Goal: Check status: Check status

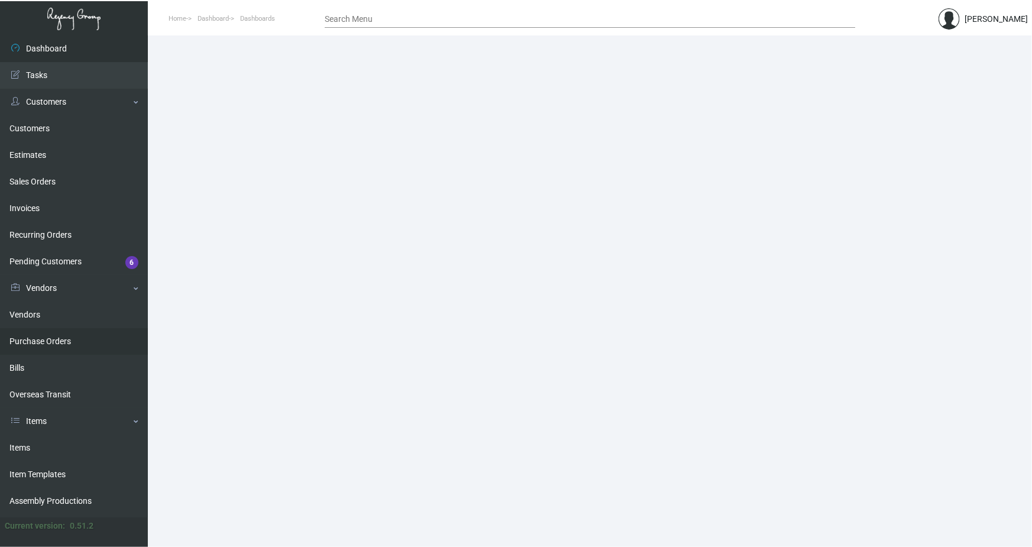
click at [25, 339] on link "Purchase Orders" at bounding box center [74, 341] width 148 height 27
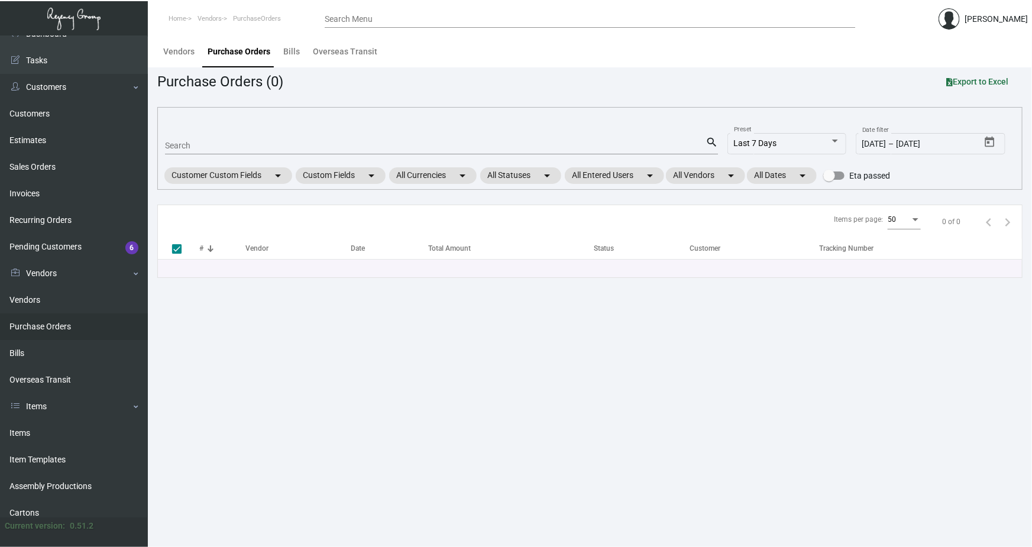
scroll to position [53, 0]
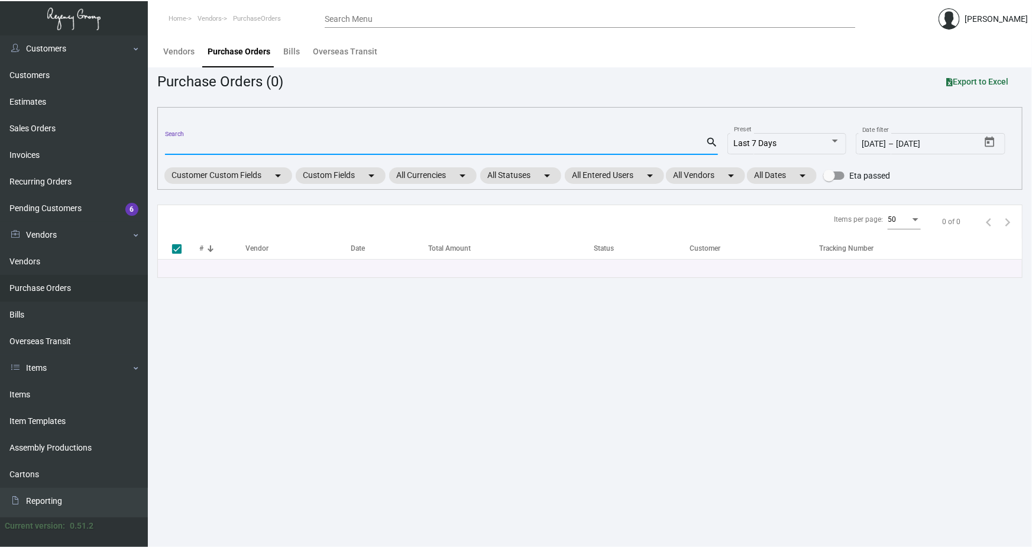
click at [179, 143] on input "Search" at bounding box center [435, 145] width 541 height 9
paste input "107743"
type input "107743"
checkbox input "false"
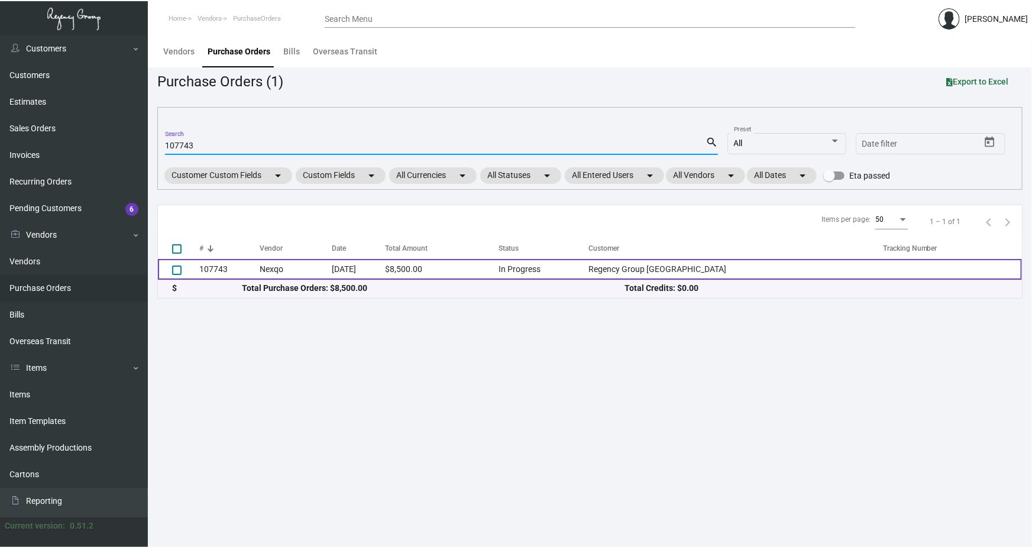
click at [259, 264] on td "107743" at bounding box center [229, 269] width 61 height 21
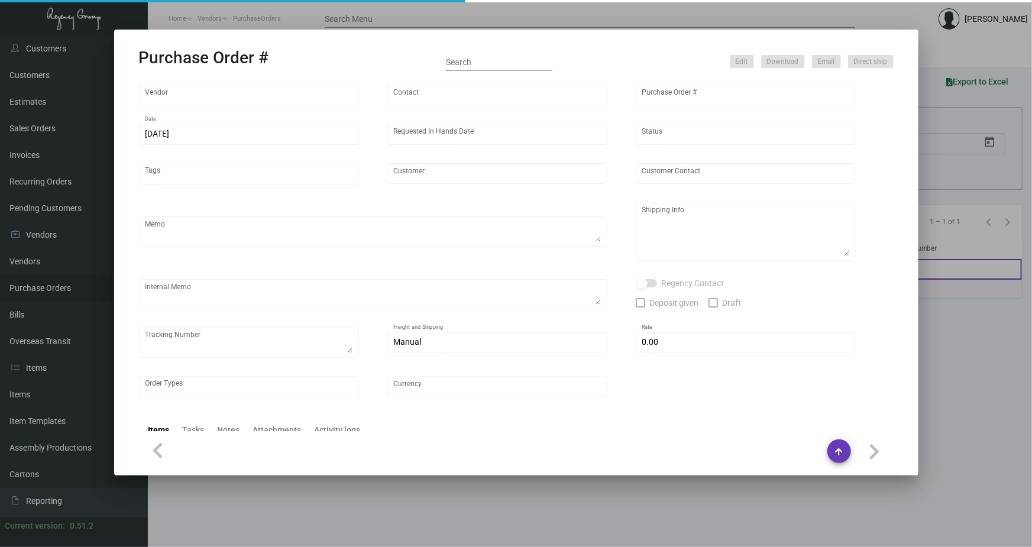
type input "Nexqo"
type input "[PERSON_NAME]"
type input "107743"
type input "[DATE]"
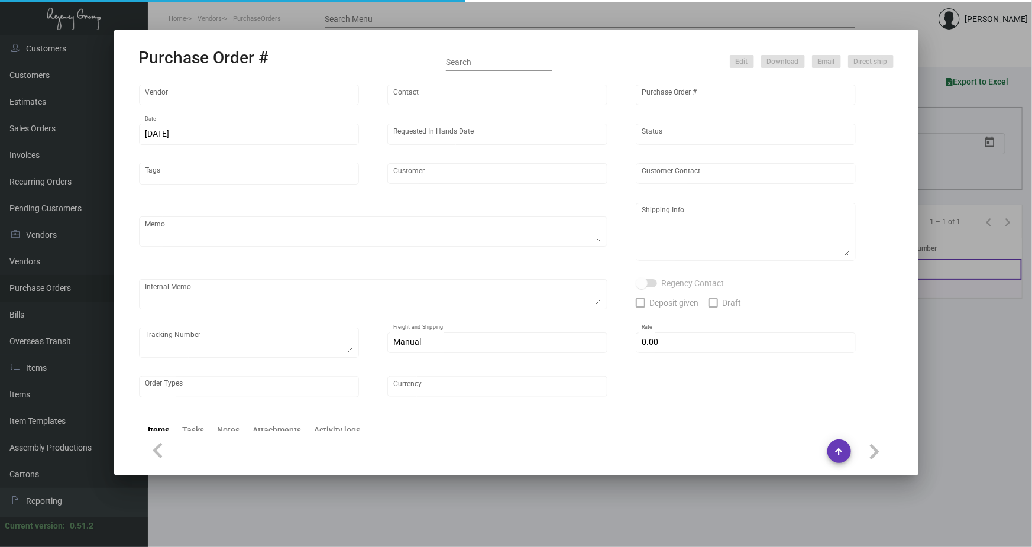
type input "Regency Group [GEOGRAPHIC_DATA]"
type textarea "By boat to our NJ warehouse."
type textarea "Regency Group NJ - [PERSON_NAME] [STREET_ADDRESS]"
type textarea "10/28 - 3k keys requested to be shipped by air."
checkbox input "true"
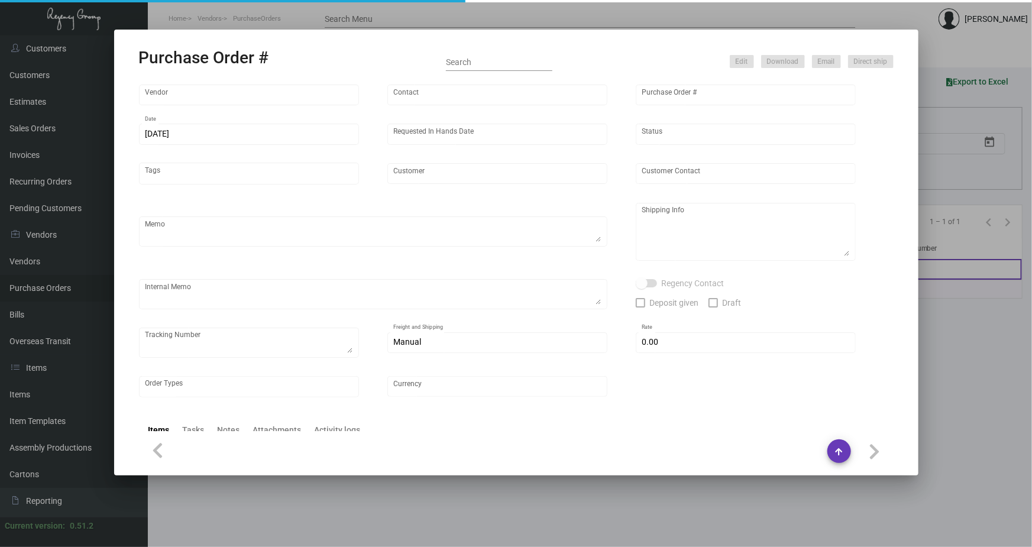
type input "$ 0.00"
type input "United States Dollar $"
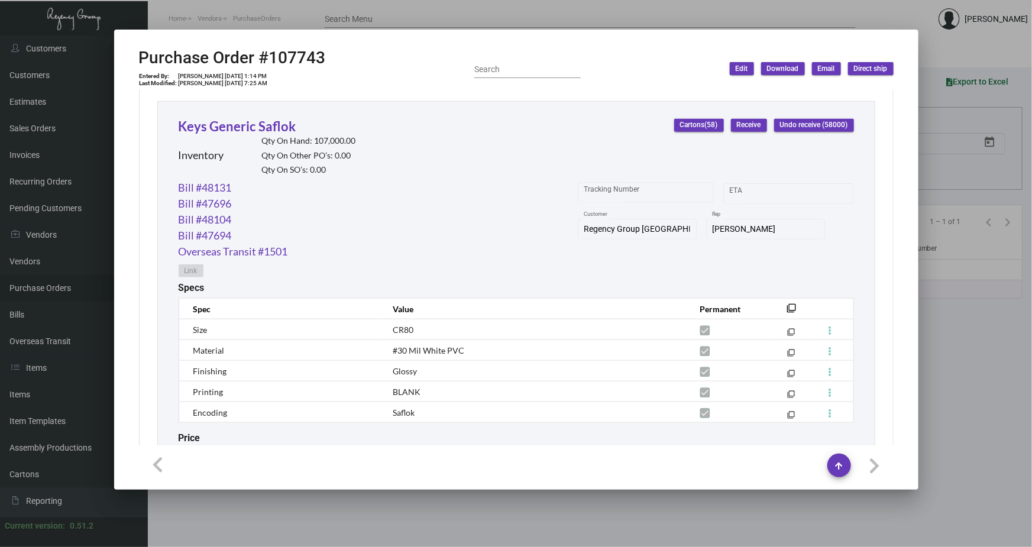
scroll to position [517, 0]
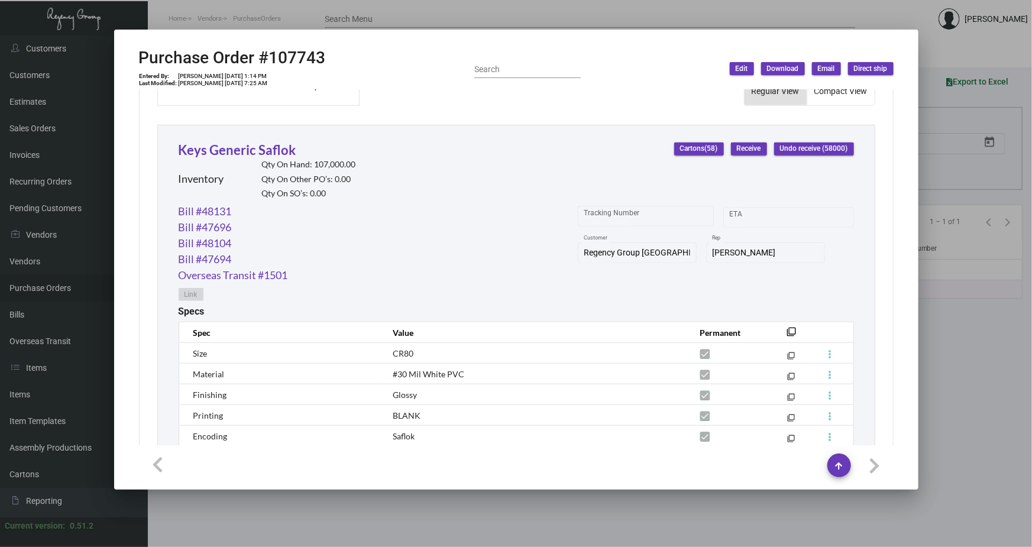
click at [277, 21] on div at bounding box center [516, 273] width 1032 height 547
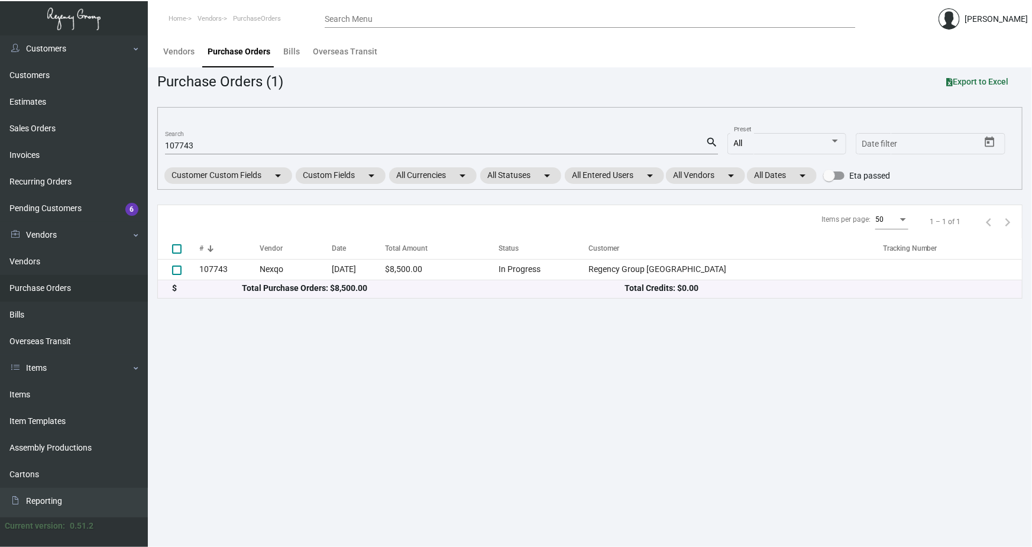
click at [178, 141] on input "107743" at bounding box center [435, 145] width 541 height 9
paste input "92328"
type input "92328"
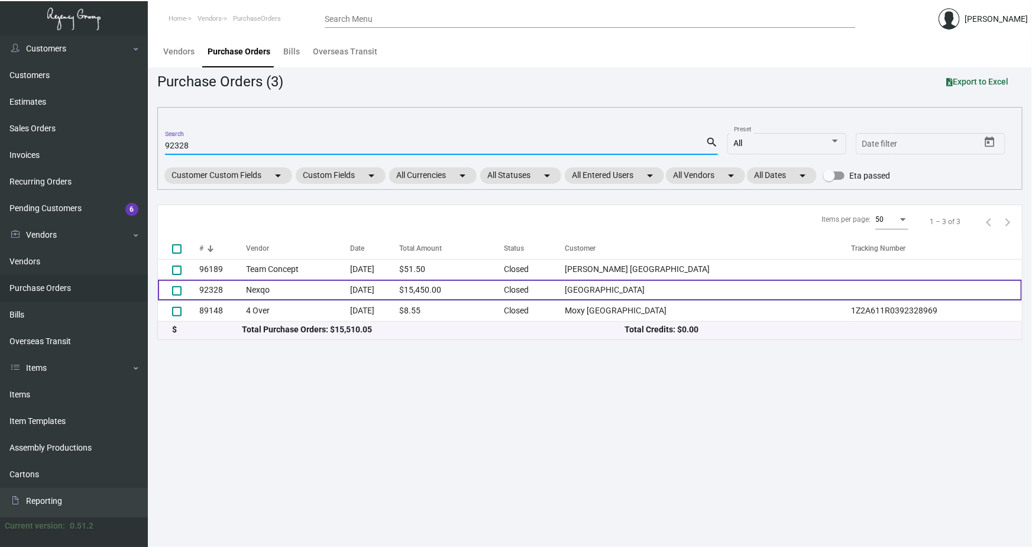
click at [201, 290] on td "92328" at bounding box center [222, 290] width 47 height 21
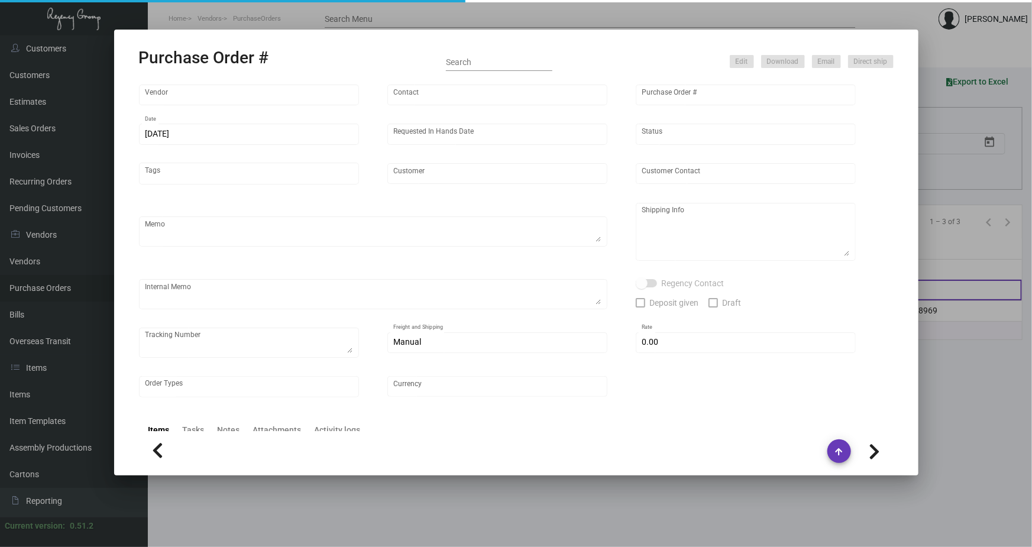
type input "Nexqo"
type input "[PERSON_NAME]"
type input "92328"
type input "[DATE]"
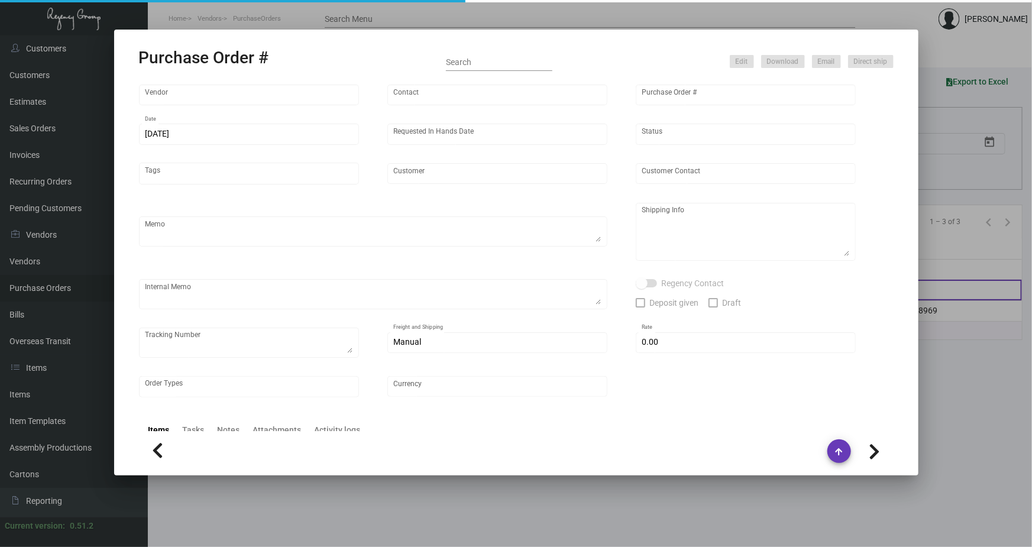
type input "[GEOGRAPHIC_DATA]"
type textarea "BOAT 50K each shipment"
type textarea "Regency Group NJ - [PERSON_NAME] [STREET_ADDRESS]"
checkbox input "true"
type input "$ 0.00"
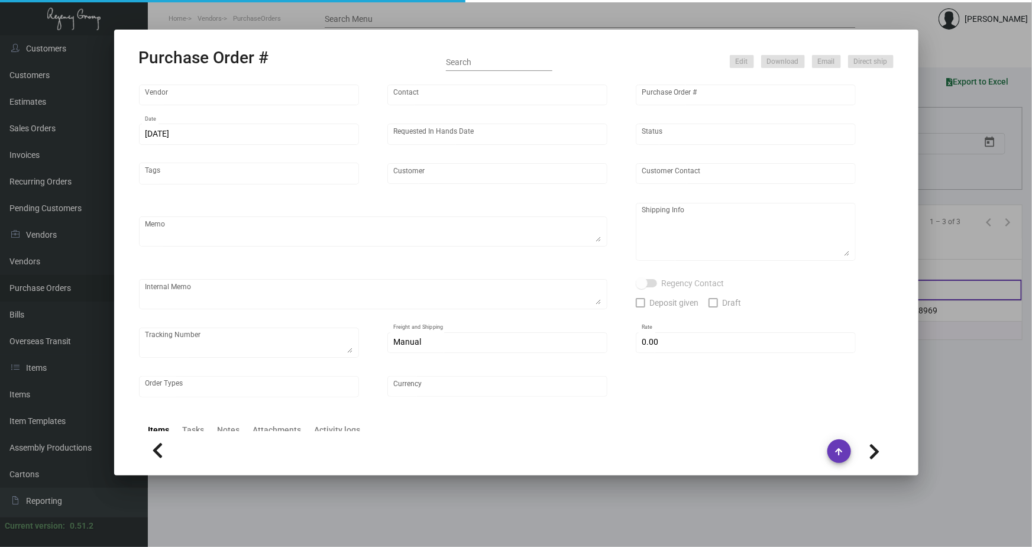
type input "United States Dollar $"
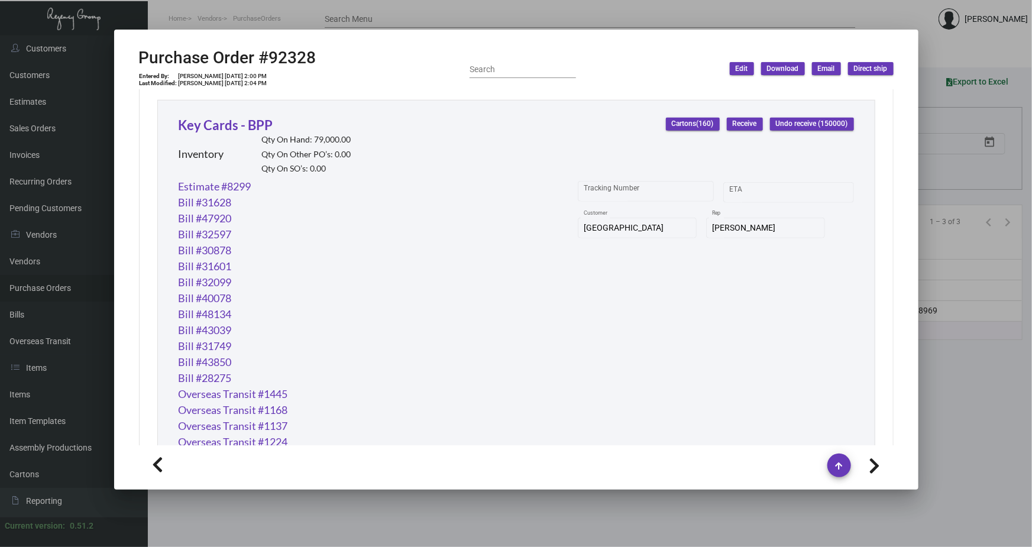
scroll to position [435, 0]
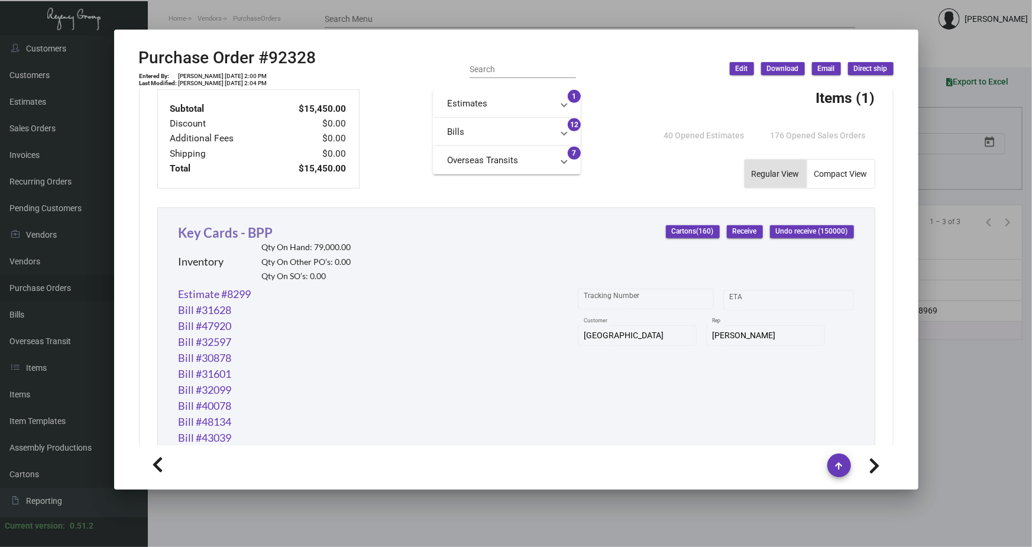
click at [200, 227] on link "Key Cards - BPP" at bounding box center [226, 233] width 95 height 16
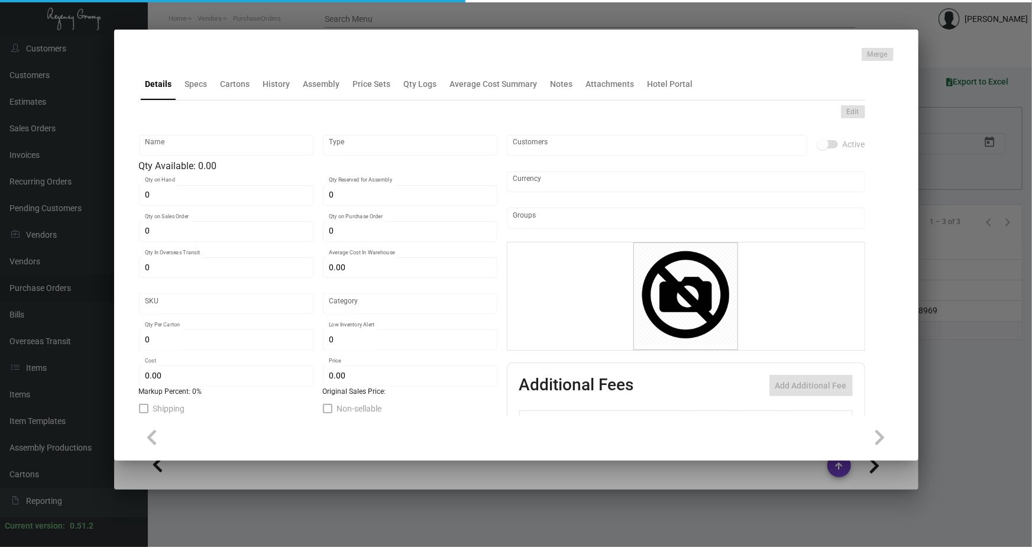
type input "Key Cards - BPP"
type input "Inventory"
type input "79,000"
type input "$ 0.09812"
type input "792"
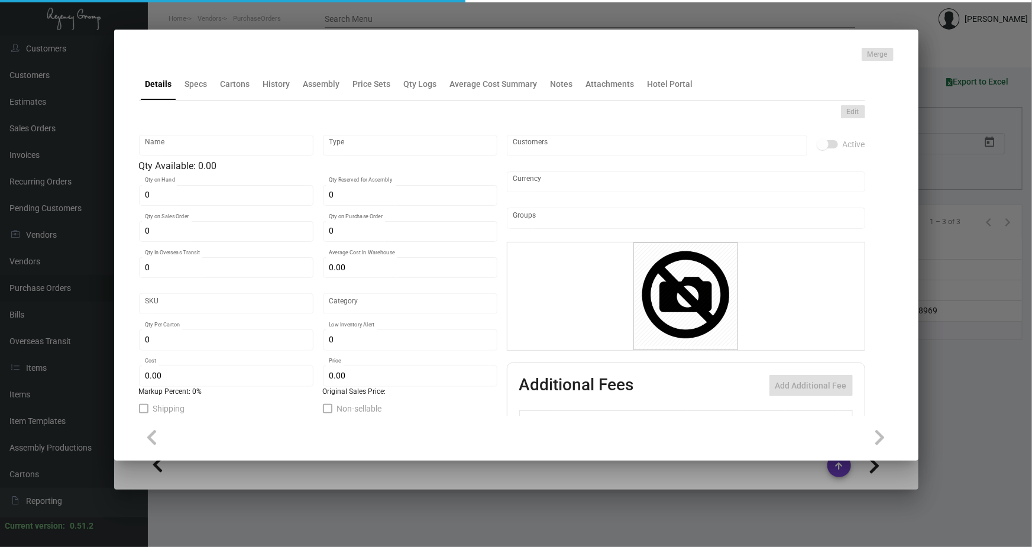
type input "Standard"
type input "1,000"
type input "$ 0.153"
type input "$ 0.24"
type textarea "Boston Key Cards: size CR80, #30 mill white laminated PVC plastic material, pri…"
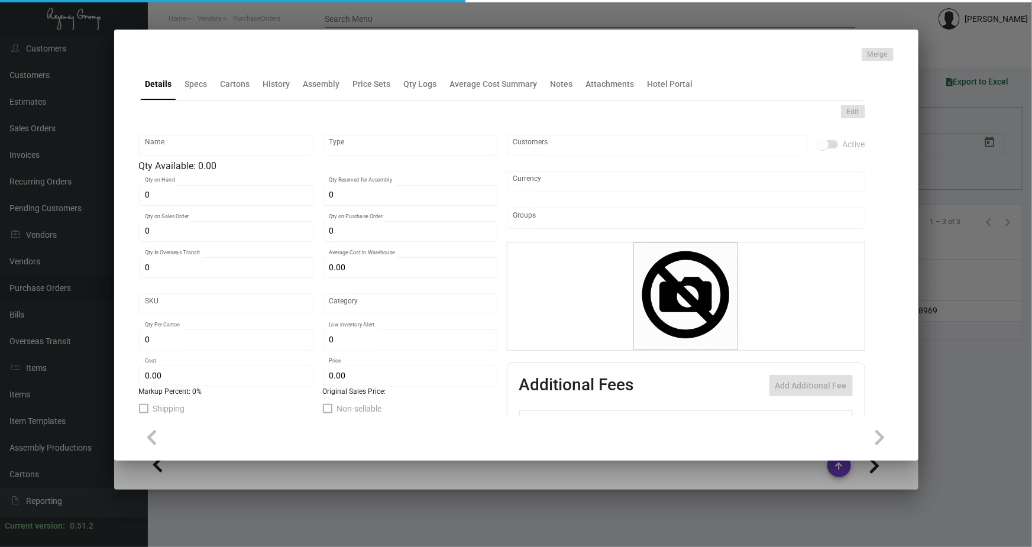
type textarea "Boston Key Cards: size CR80, #30 mill white laminated PVC plastic material, pri…"
checkbox input "true"
type input "United States Dollar $"
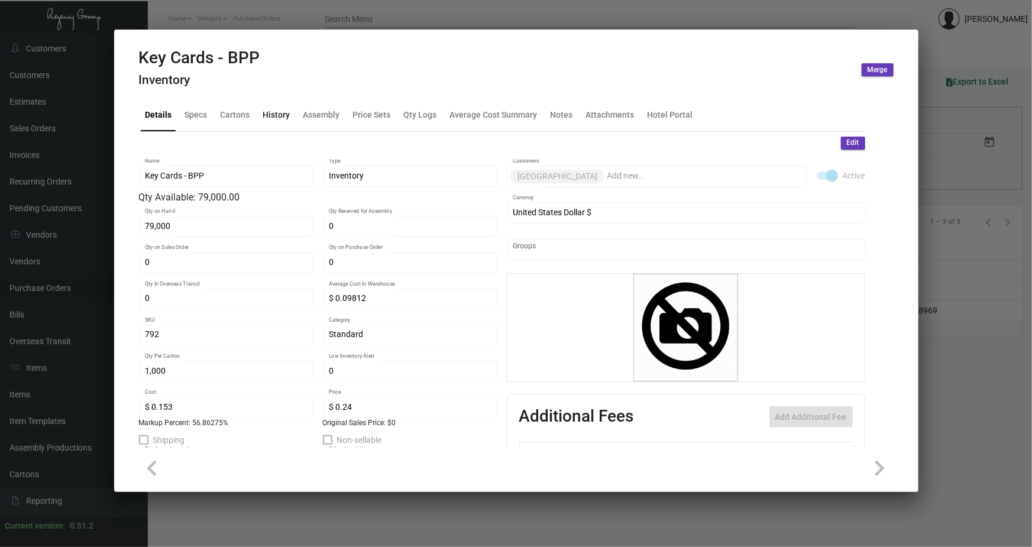
click at [266, 118] on div "History" at bounding box center [276, 115] width 27 height 12
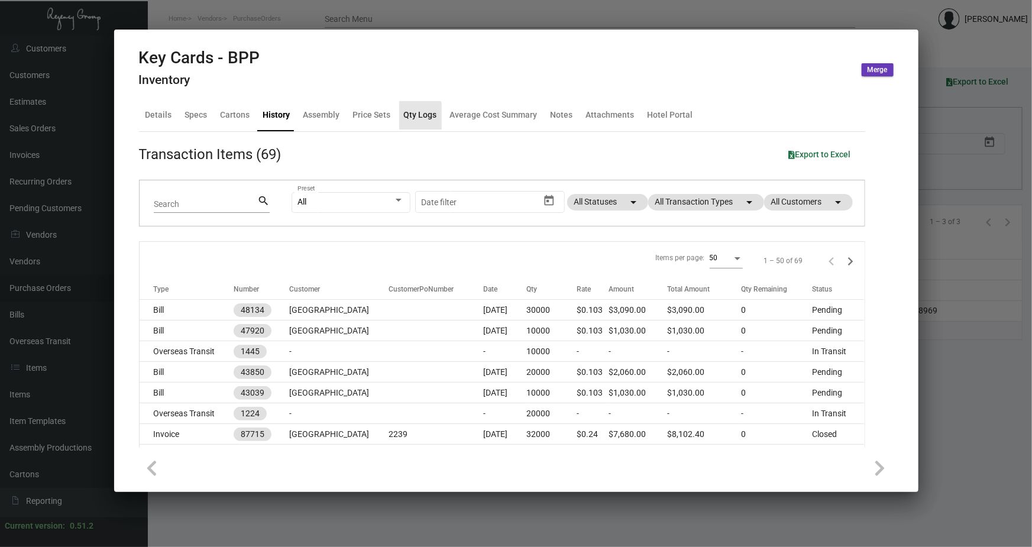
click at [405, 118] on div "Qty Logs" at bounding box center [420, 115] width 33 height 12
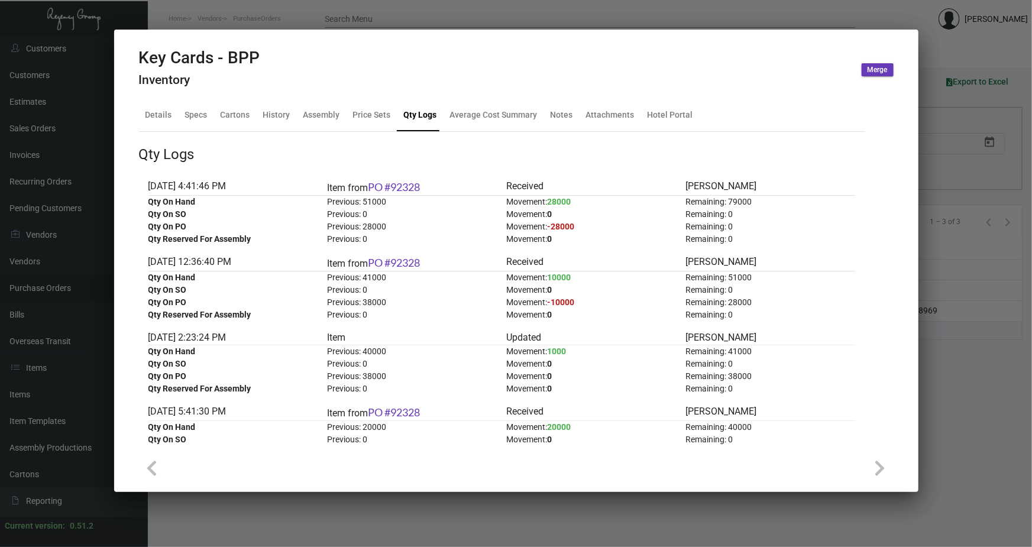
click at [319, 12] on div at bounding box center [516, 273] width 1032 height 547
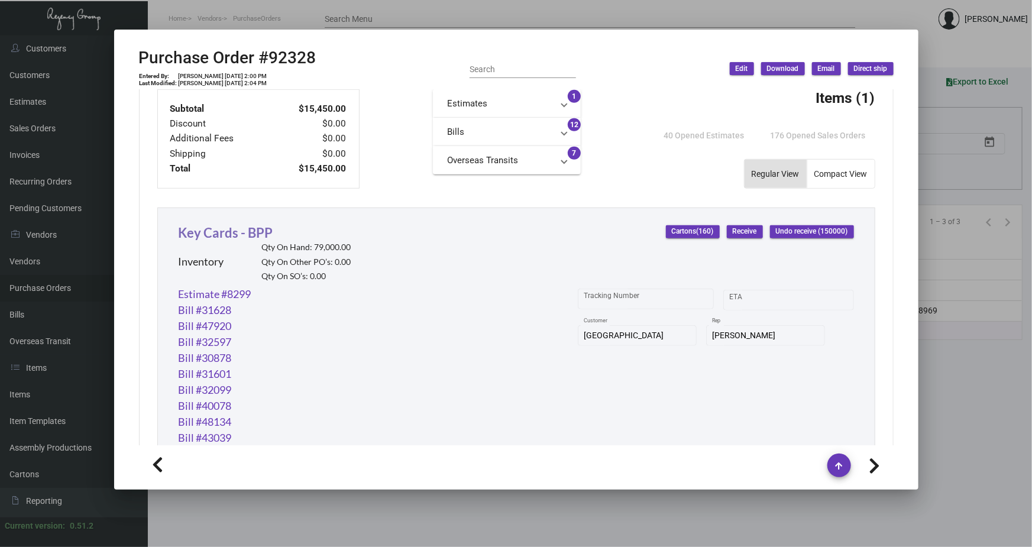
click at [237, 228] on link "Key Cards - BPP" at bounding box center [226, 233] width 95 height 16
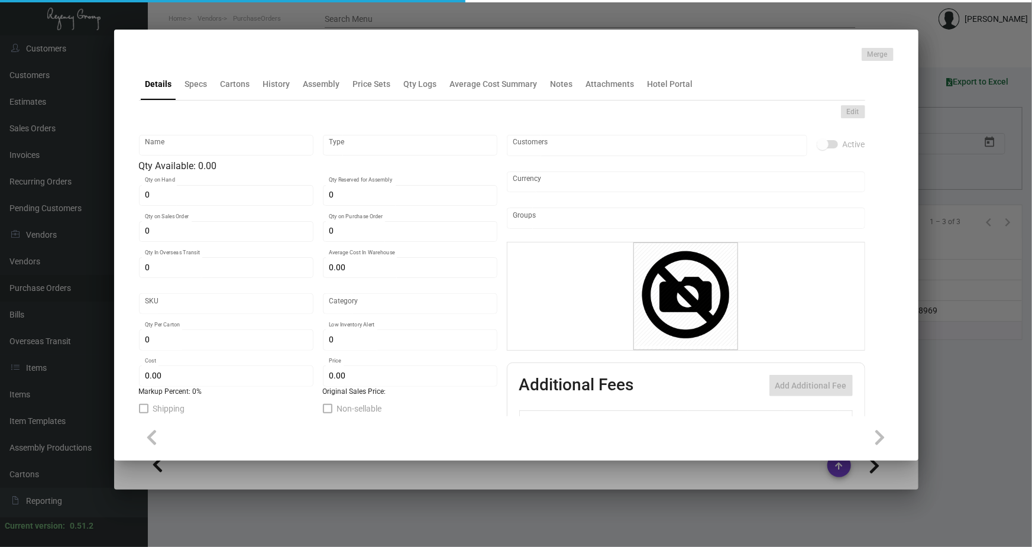
type input "Key Cards - BPP"
type input "Inventory"
type input "79,000"
type input "$ 0.09812"
type input "792"
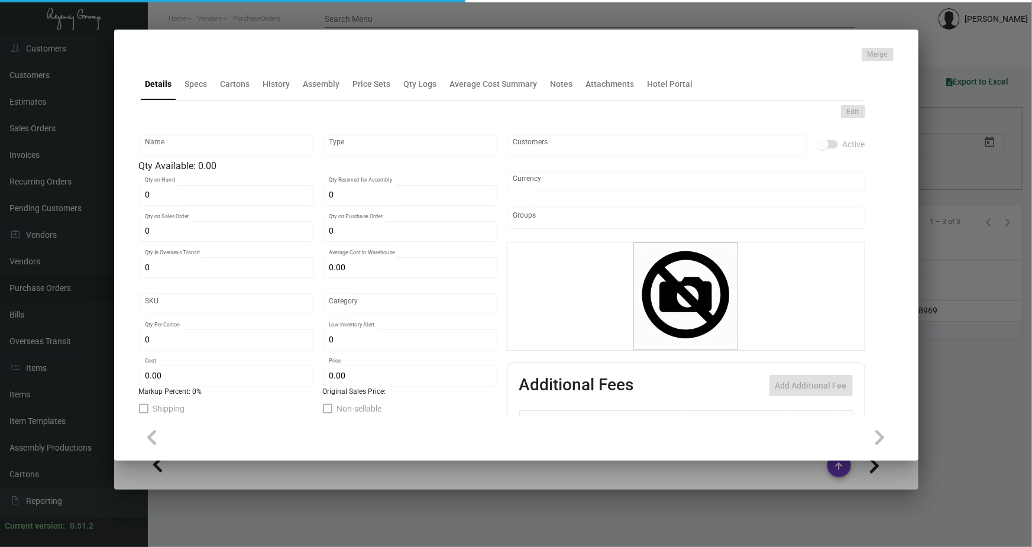
type input "Standard"
type input "1,000"
type input "$ 0.153"
type input "$ 0.24"
type textarea "Boston Key Cards: size CR80, #30 mill white laminated PVC plastic material, pri…"
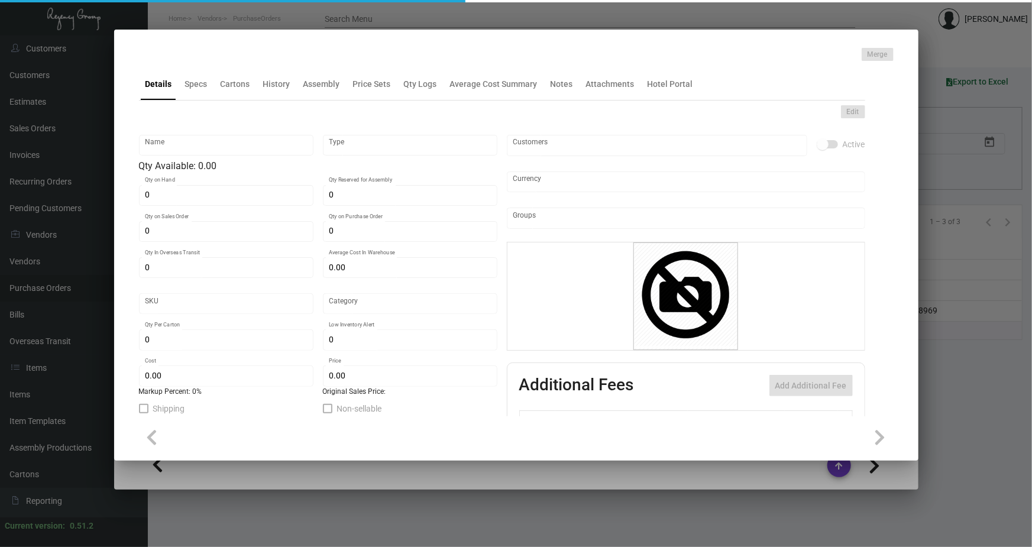
type textarea "Boston Key Cards: size CR80, #30 mill white laminated PVC plastic material, pri…"
checkbox input "true"
type input "United States Dollar $"
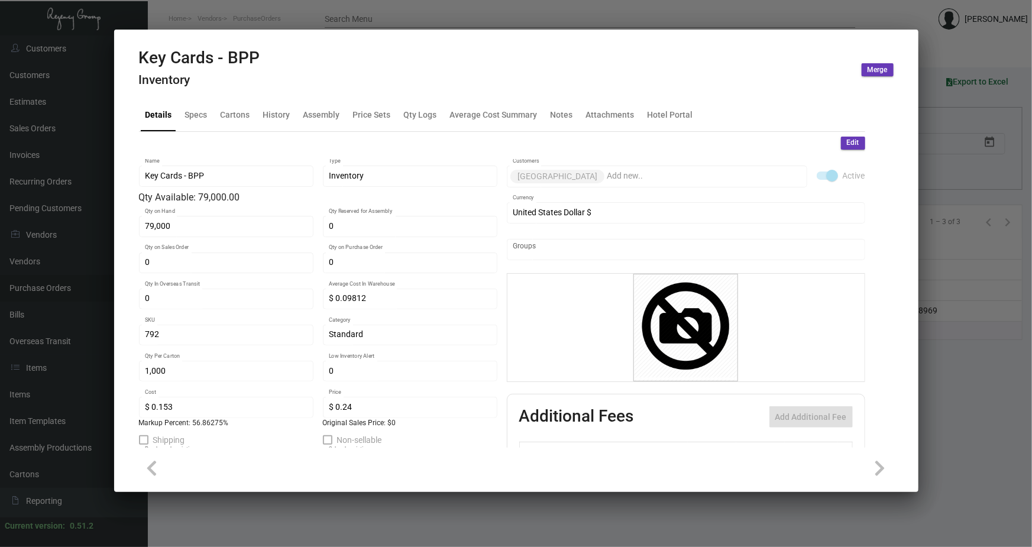
click at [392, 15] on div at bounding box center [516, 273] width 1032 height 547
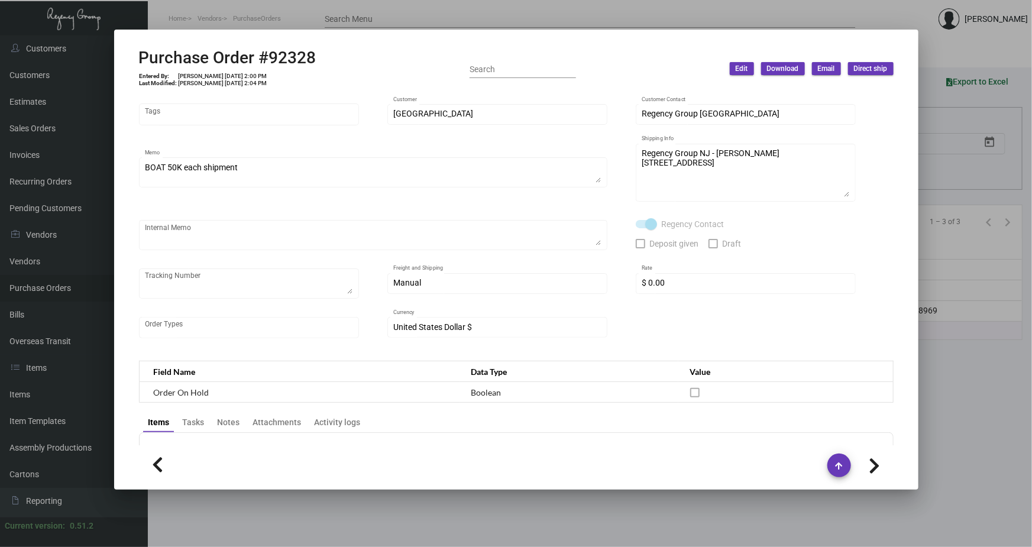
scroll to position [5, 0]
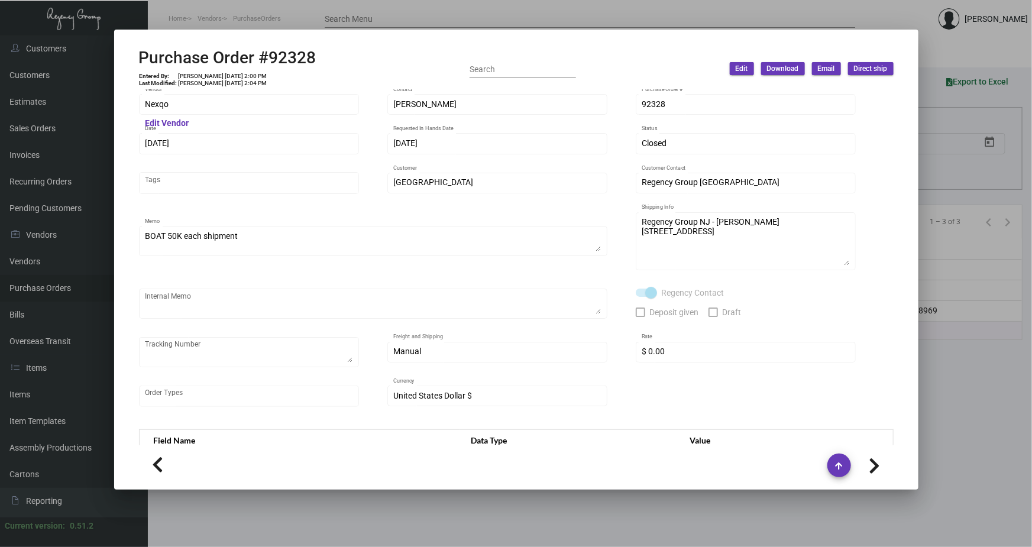
click at [334, 17] on div at bounding box center [516, 273] width 1032 height 547
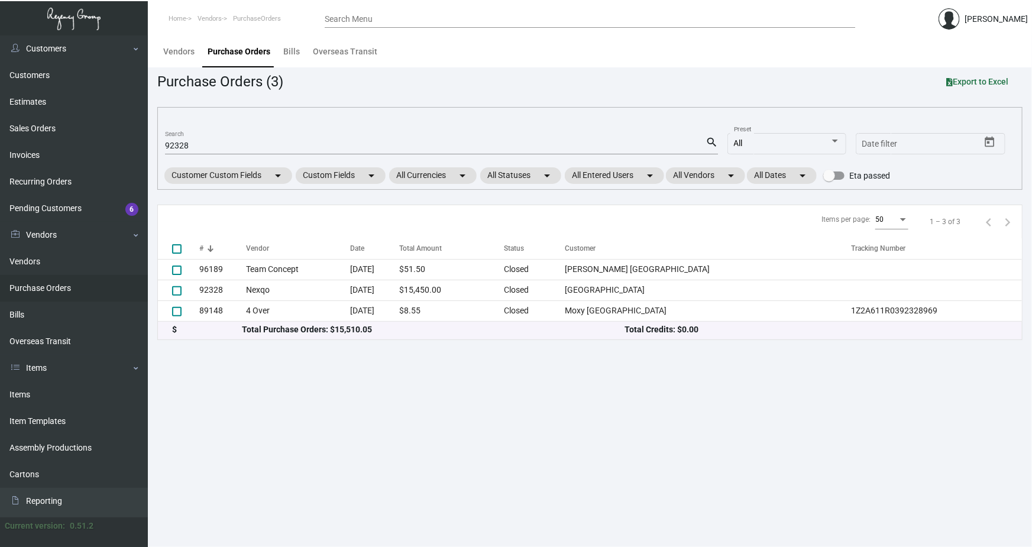
click at [183, 143] on input "92328" at bounding box center [435, 145] width 541 height 9
paste input "108135"
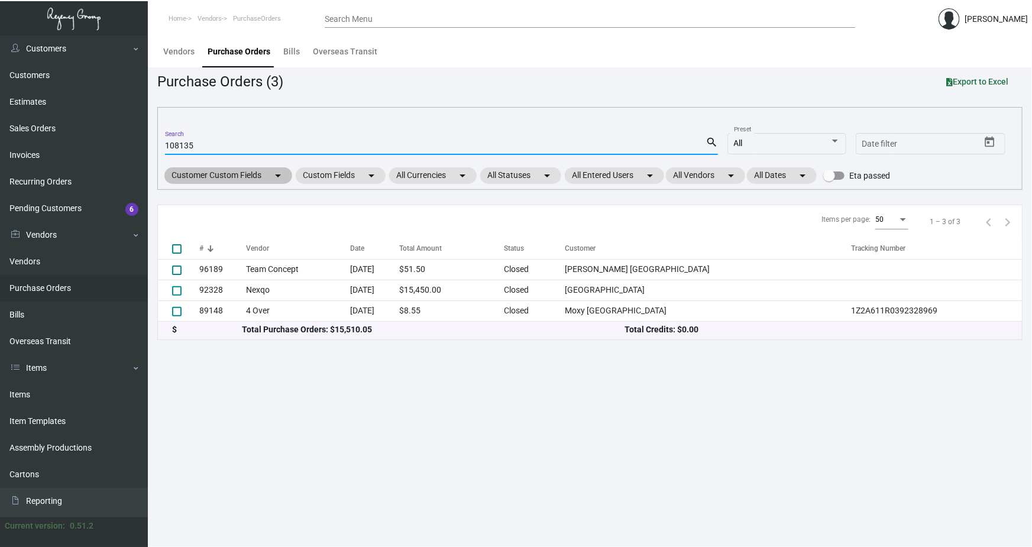
type input "108135"
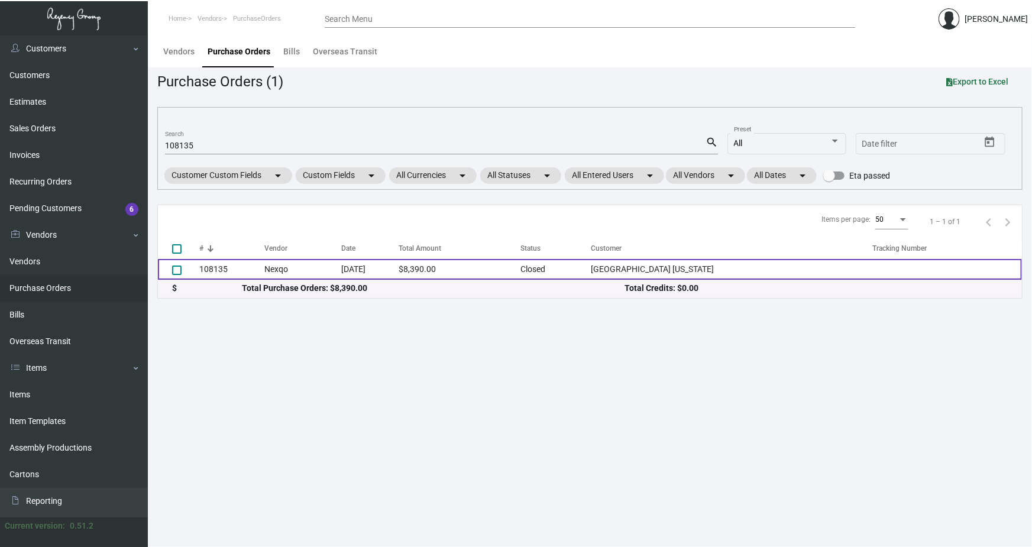
click at [215, 267] on td "108135" at bounding box center [231, 269] width 65 height 21
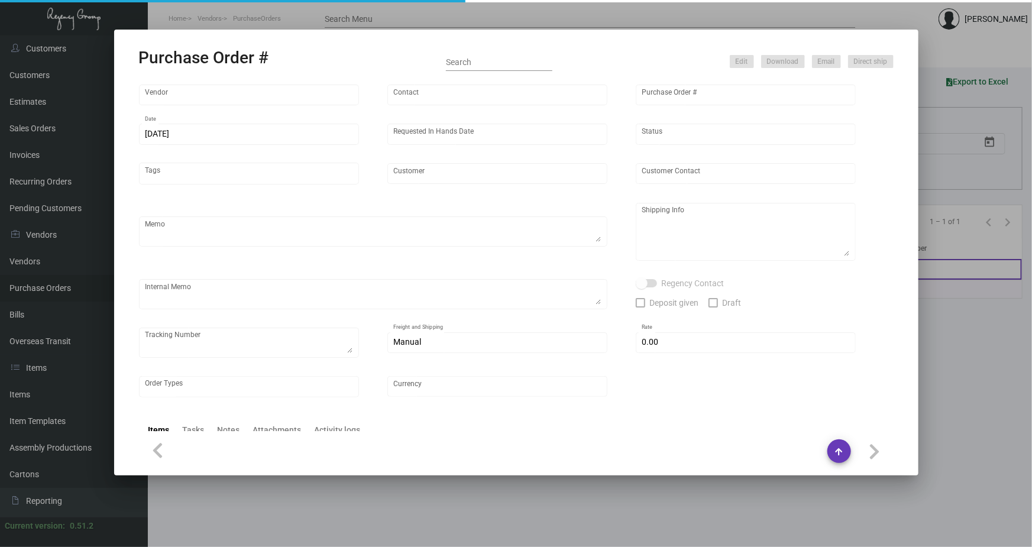
type input "Nexqo"
type input "[PERSON_NAME]"
type input "108135"
type input "[DATE]"
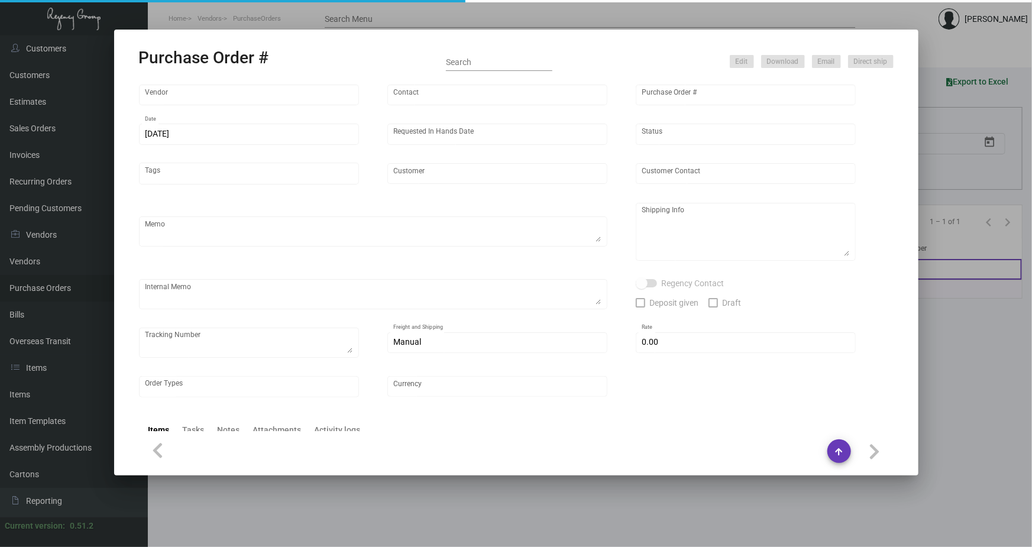
type input "[GEOGRAPHIC_DATA] [US_STATE]"
type textarea "Please ship 10k by air, 20k in the upcoming boat and the remaining in the next …"
type textarea "Regency Group NJ - [PERSON_NAME] [STREET_ADDRESS]"
checkbox input "true"
type input "$ 0.00"
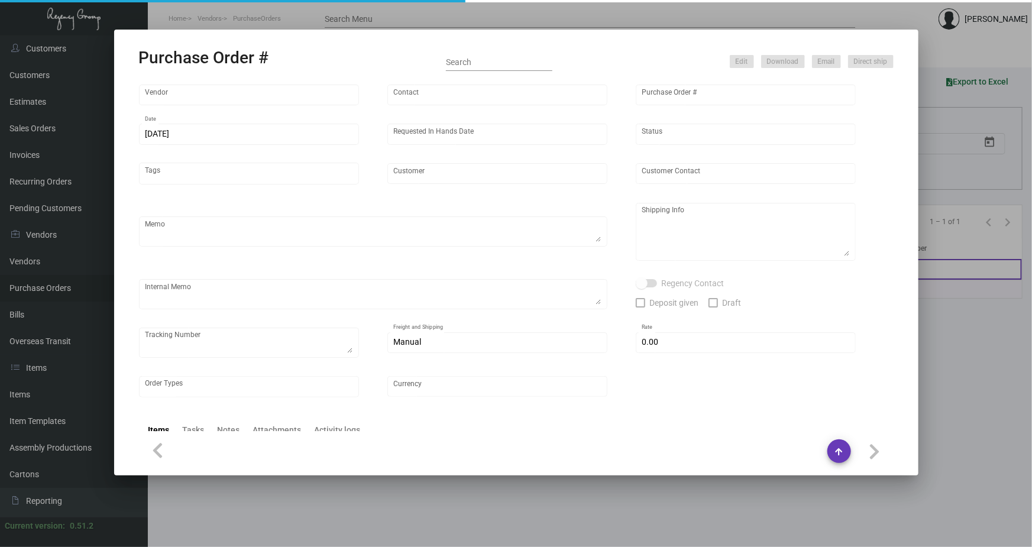
type input "United States Dollar $"
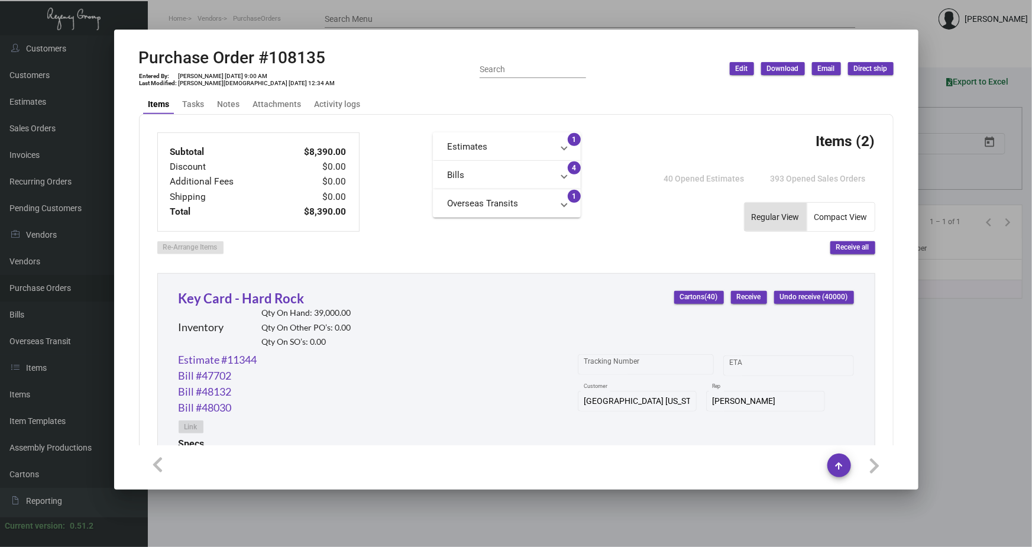
scroll to position [380, 0]
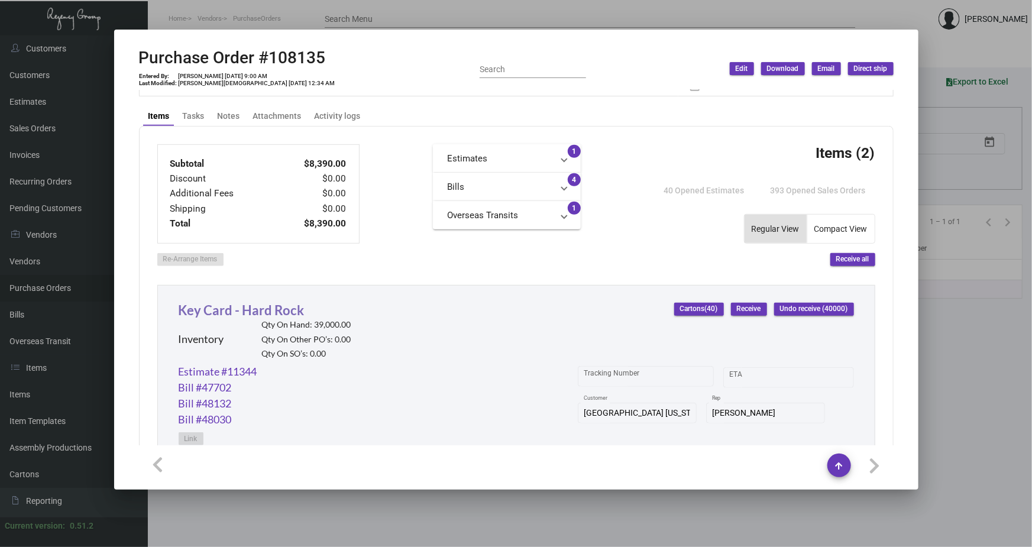
click at [251, 308] on link "Key Card - Hard Rock" at bounding box center [242, 310] width 126 height 16
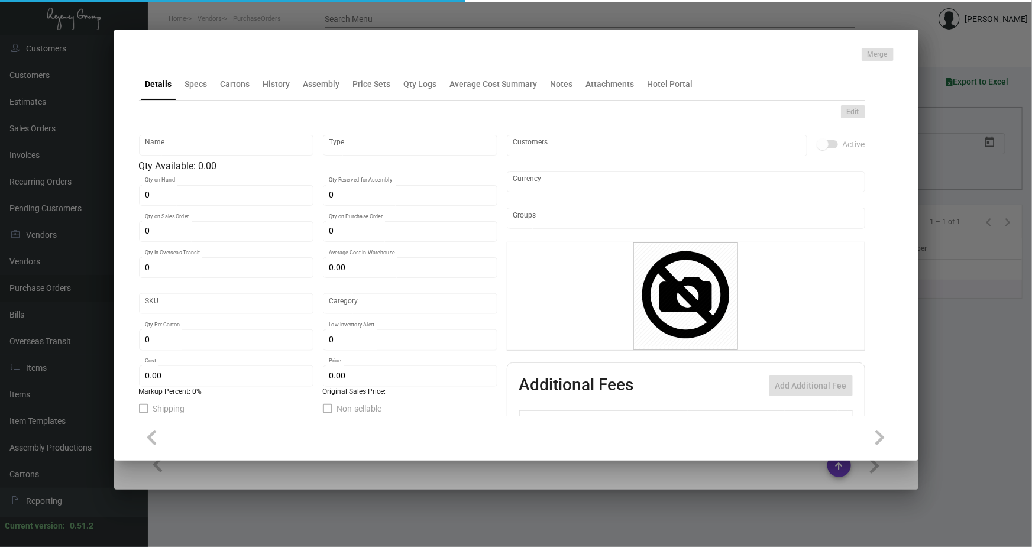
type input "Key Card - Hard Rock"
type input "Inventory"
type input "39,000"
type input "10,000"
type input "$ 0.21413"
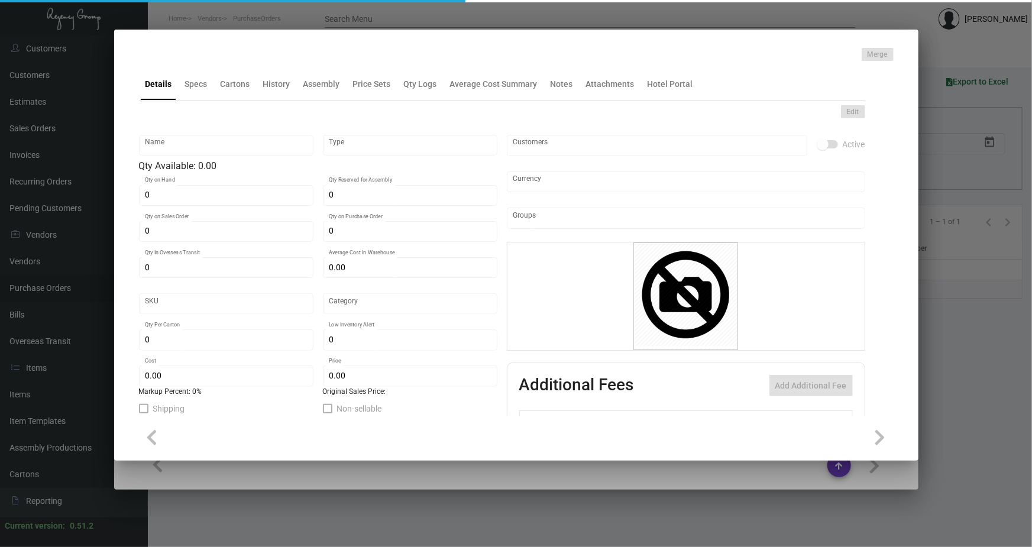
type input "Overseas"
type input "1,000"
type input "15,000"
type input "$ 0.169"
type input "$ 0.44"
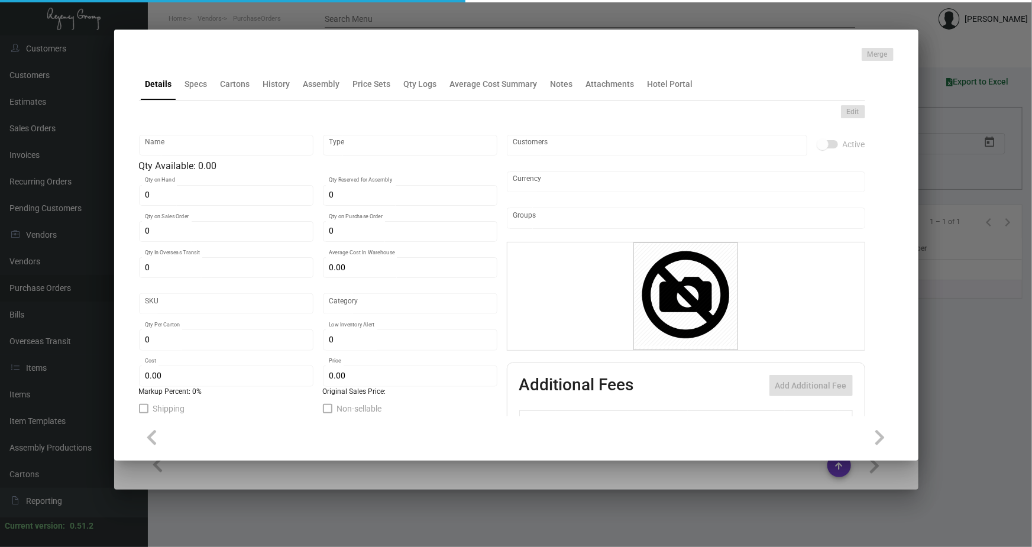
checkbox input "true"
type input "United States Dollar $"
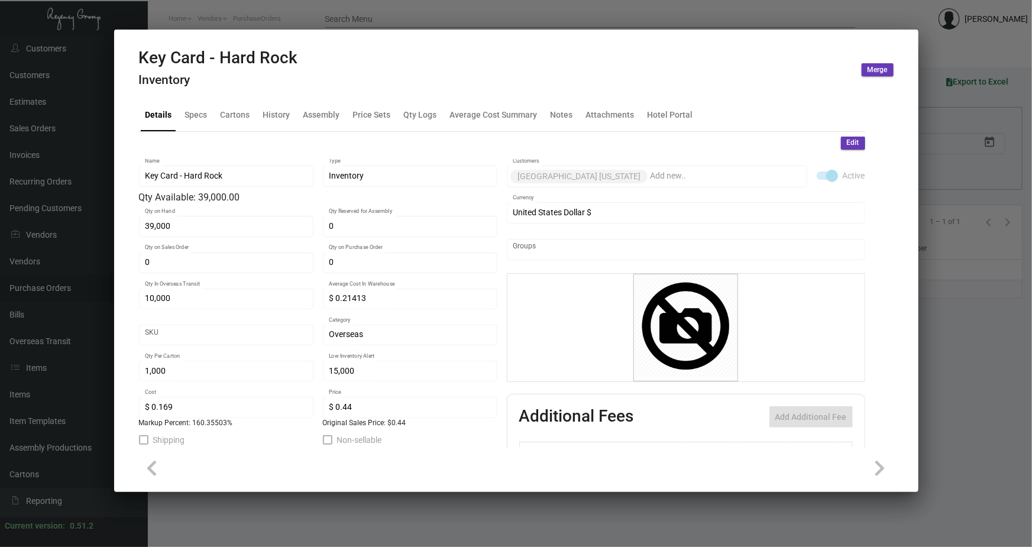
click at [397, 21] on div at bounding box center [516, 273] width 1032 height 547
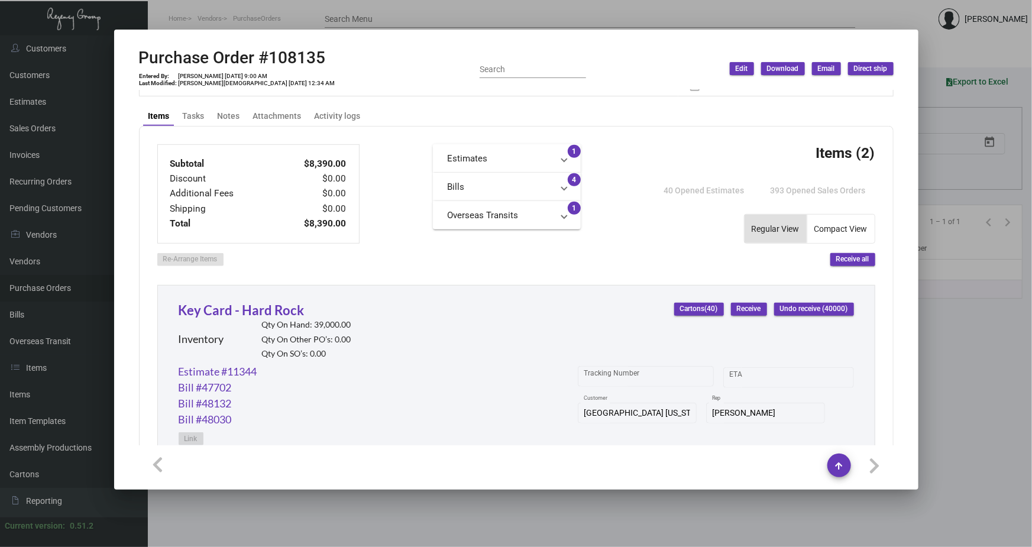
click at [349, 18] on div at bounding box center [516, 273] width 1032 height 547
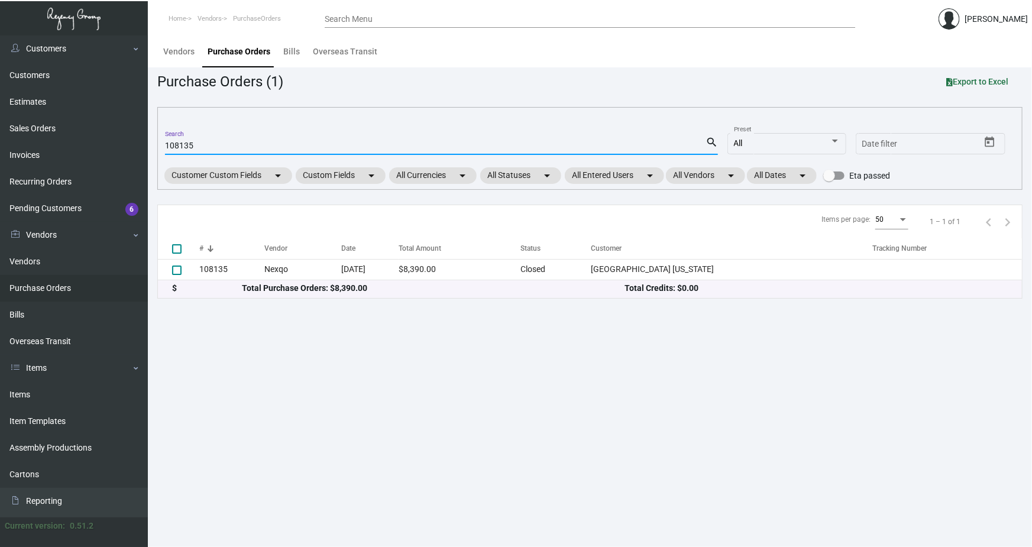
click at [178, 144] on input "108135" at bounding box center [435, 145] width 541 height 9
paste input "7521"
type input "107521"
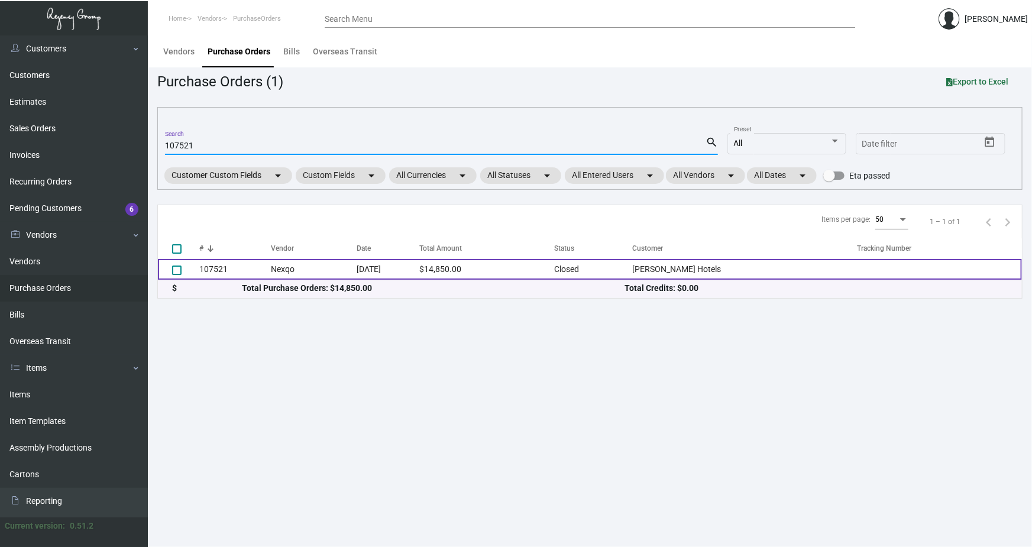
click at [286, 272] on td "Nexqo" at bounding box center [313, 269] width 85 height 21
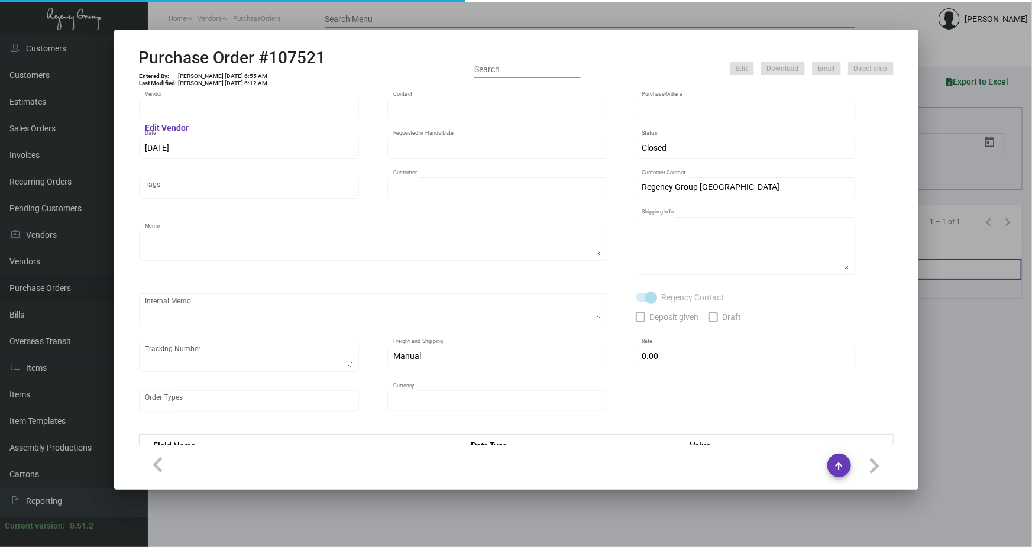
type input "Nexqo"
type input "[PERSON_NAME]"
type input "107521"
type input "[DATE]"
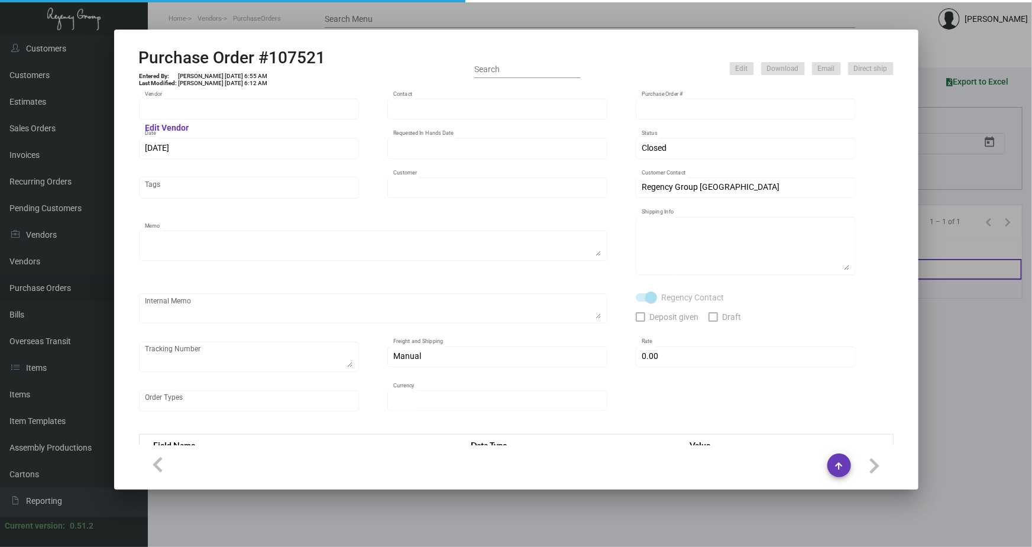
type input "[PERSON_NAME] Hotels"
type textarea "Please ship 25k right away, by boat to our NJ warehouse. For the remaining quan…"
type textarea "Regency Group NJ - [PERSON_NAME] [STREET_ADDRESS]"
checkbox input "true"
type input "$ 0.00"
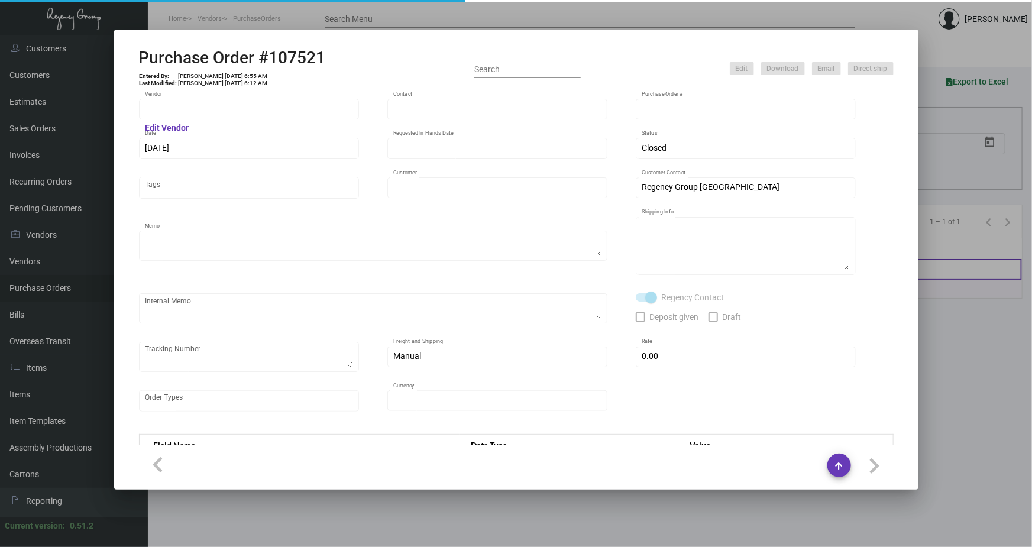
type input "United States Dollar $"
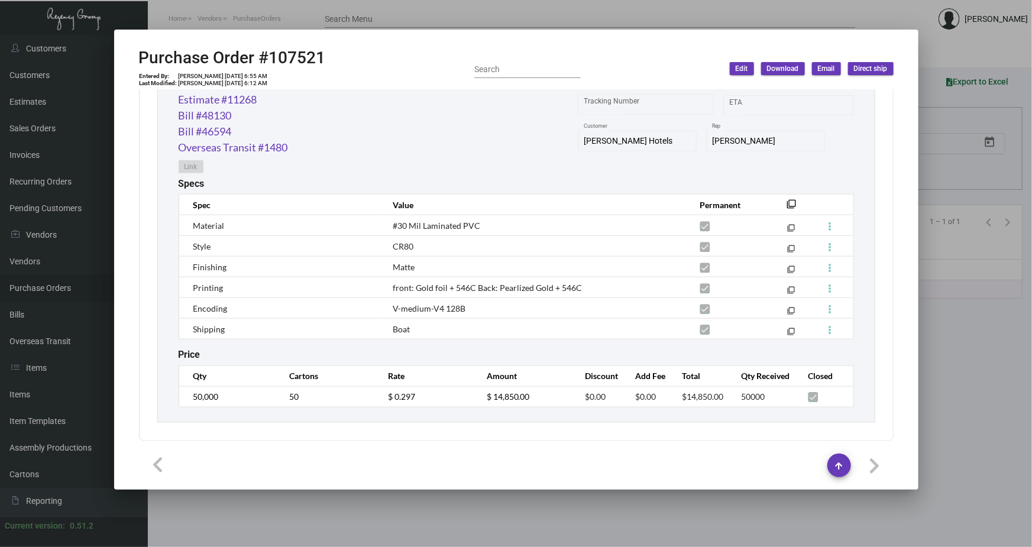
scroll to position [468, 0]
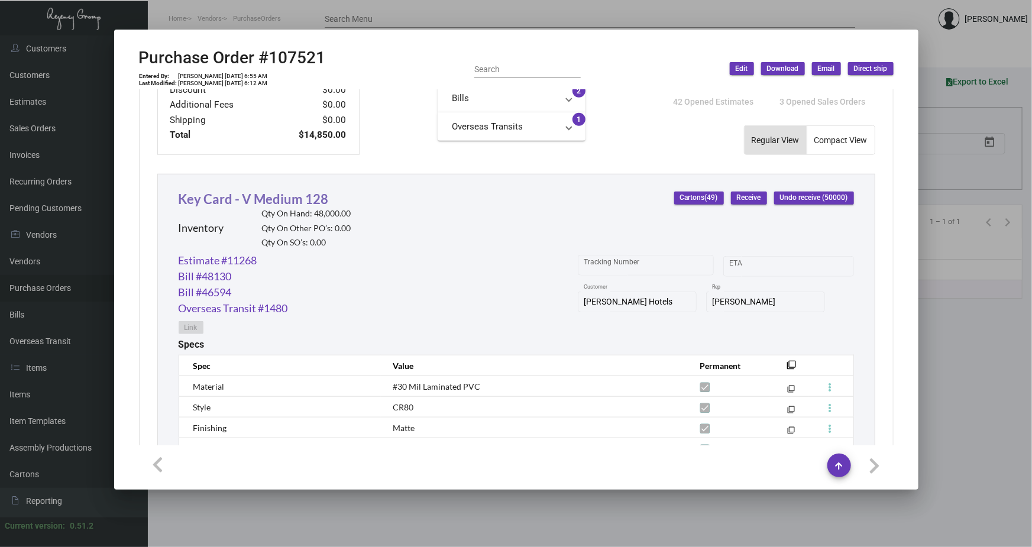
click at [275, 199] on link "Key Card - V Medium 128" at bounding box center [254, 199] width 150 height 16
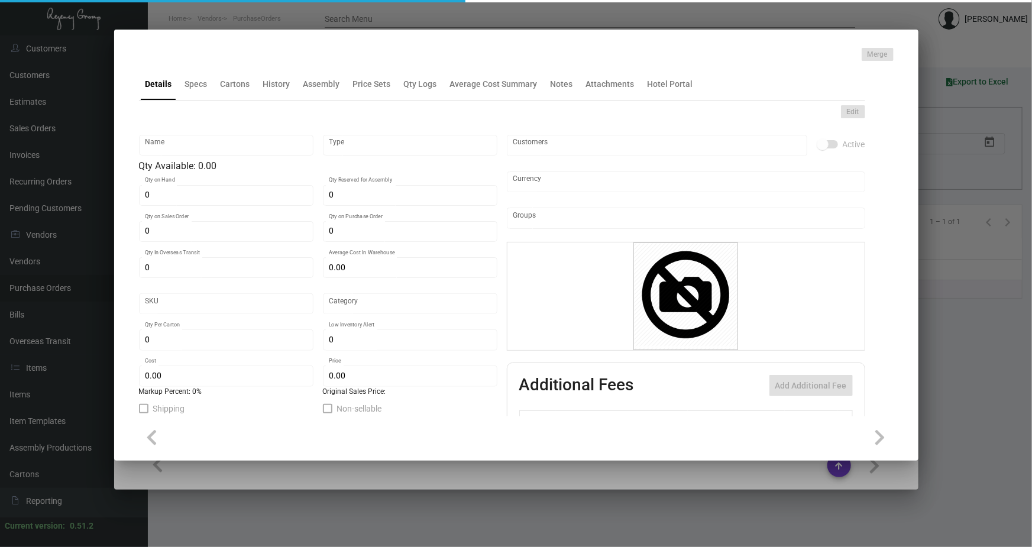
type input "Key Card - V Medium 128"
type input "Inventory"
type input "48,000"
type input "$ 0.30393"
type input "3126"
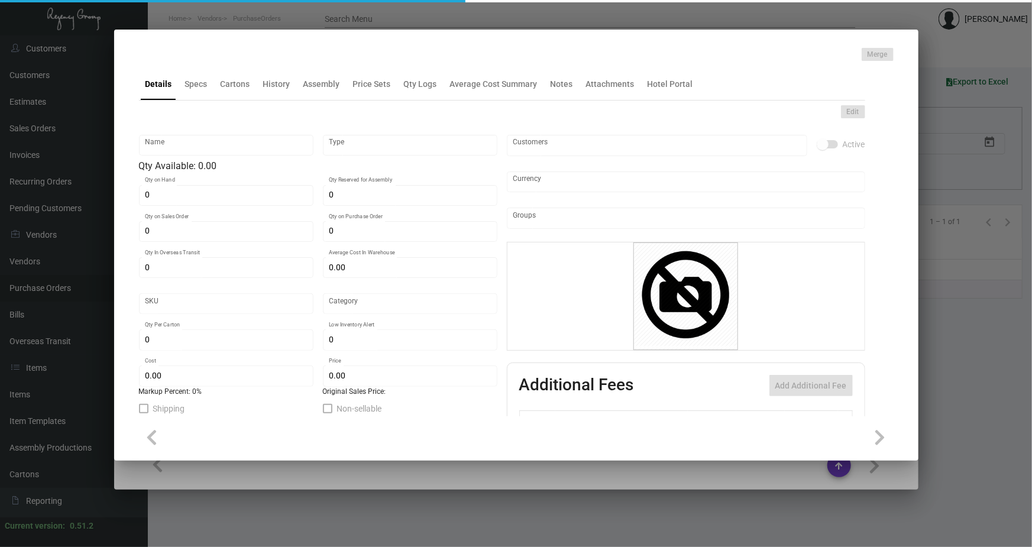
type input "Standard"
type input "1,000"
type input "7,500"
type input "$ 0.297"
type input "$ 0.65"
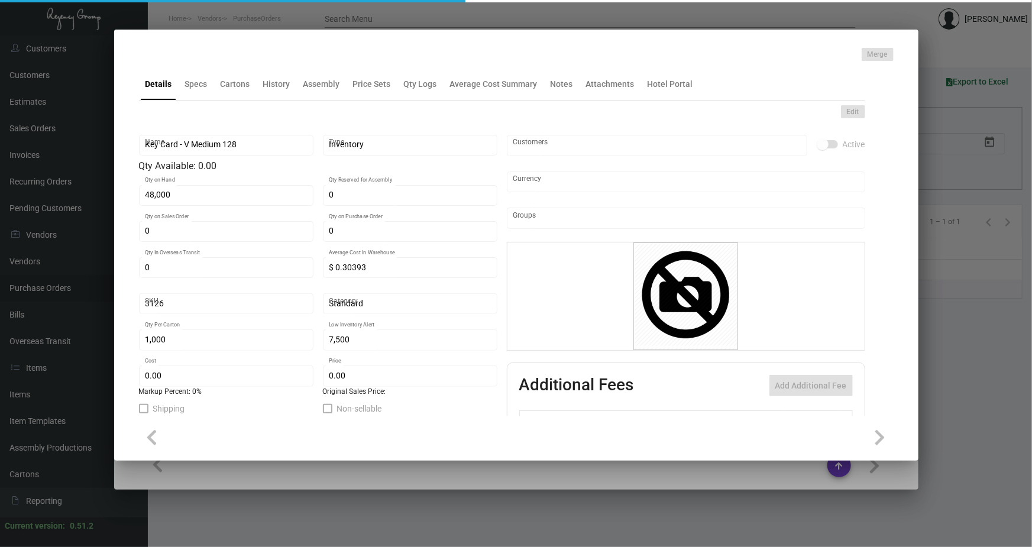
type textarea "[PERSON_NAME] Keys RFID Safelok, Size 2-1/8x3-3/8 #30 mill black core dull lami…"
checkbox input "true"
type input "United States Dollar $"
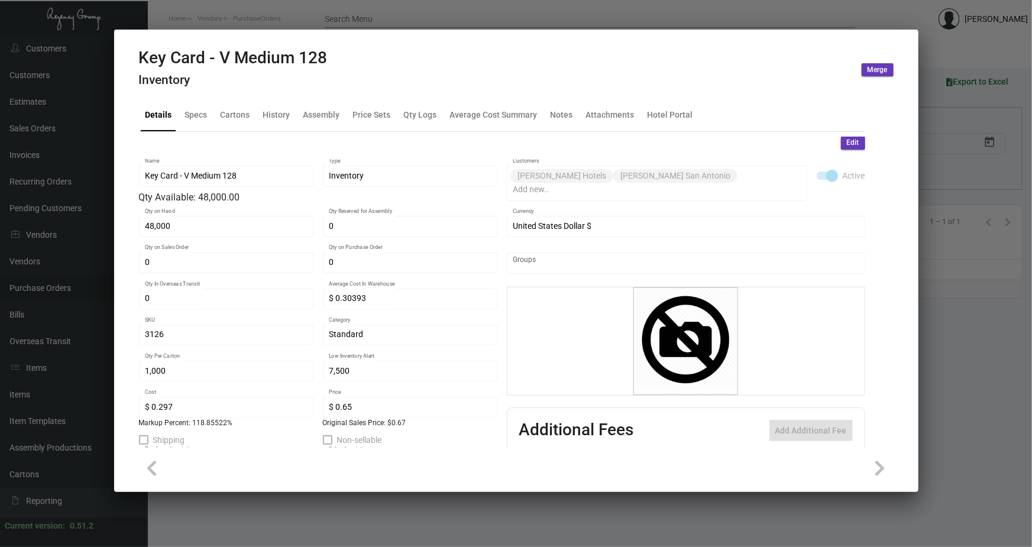
click at [311, 6] on div at bounding box center [516, 273] width 1032 height 547
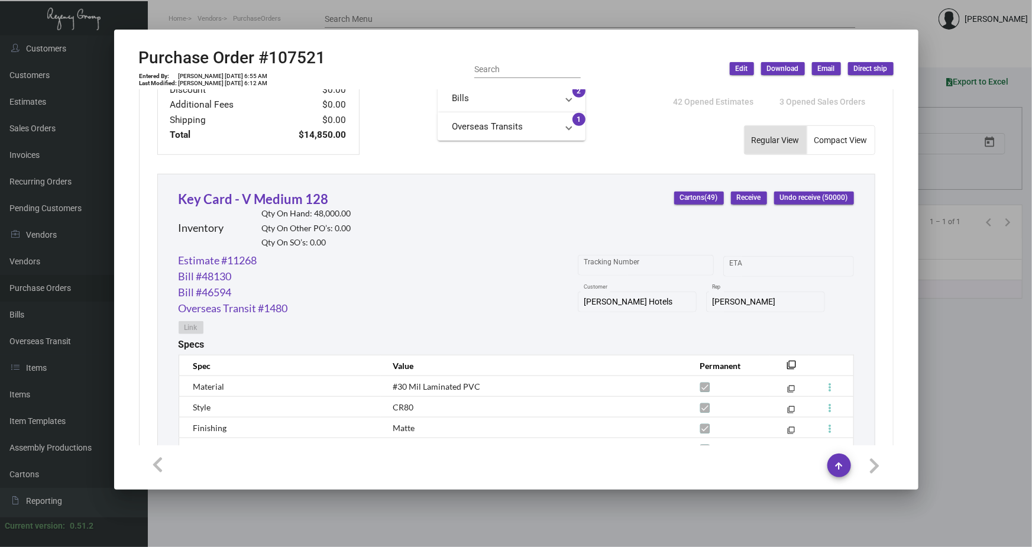
click at [675, 7] on div at bounding box center [516, 273] width 1032 height 547
